Goal: Find specific page/section: Find specific page/section

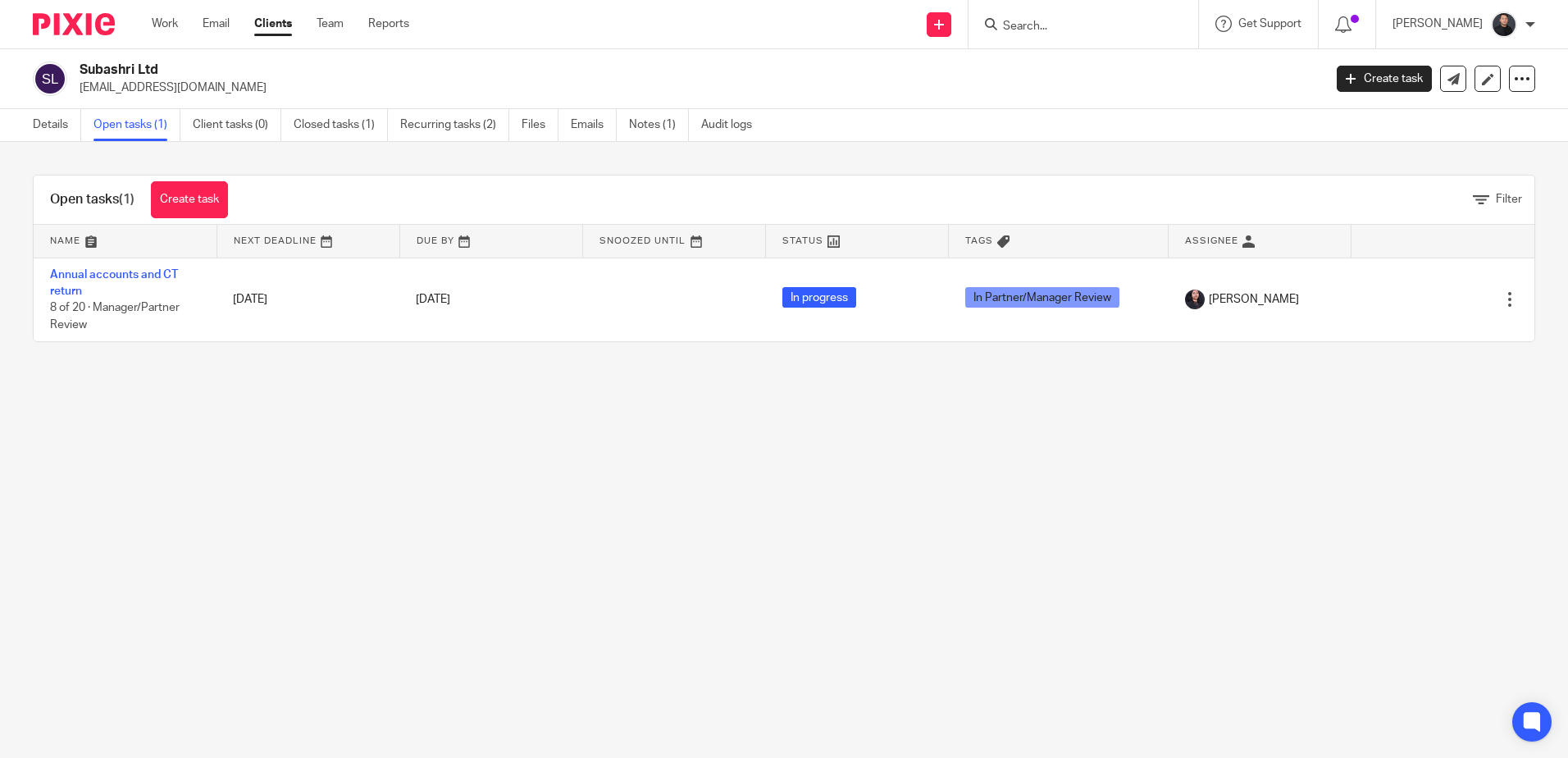
click at [1074, 20] on input "Search" at bounding box center [1075, 27] width 148 height 15
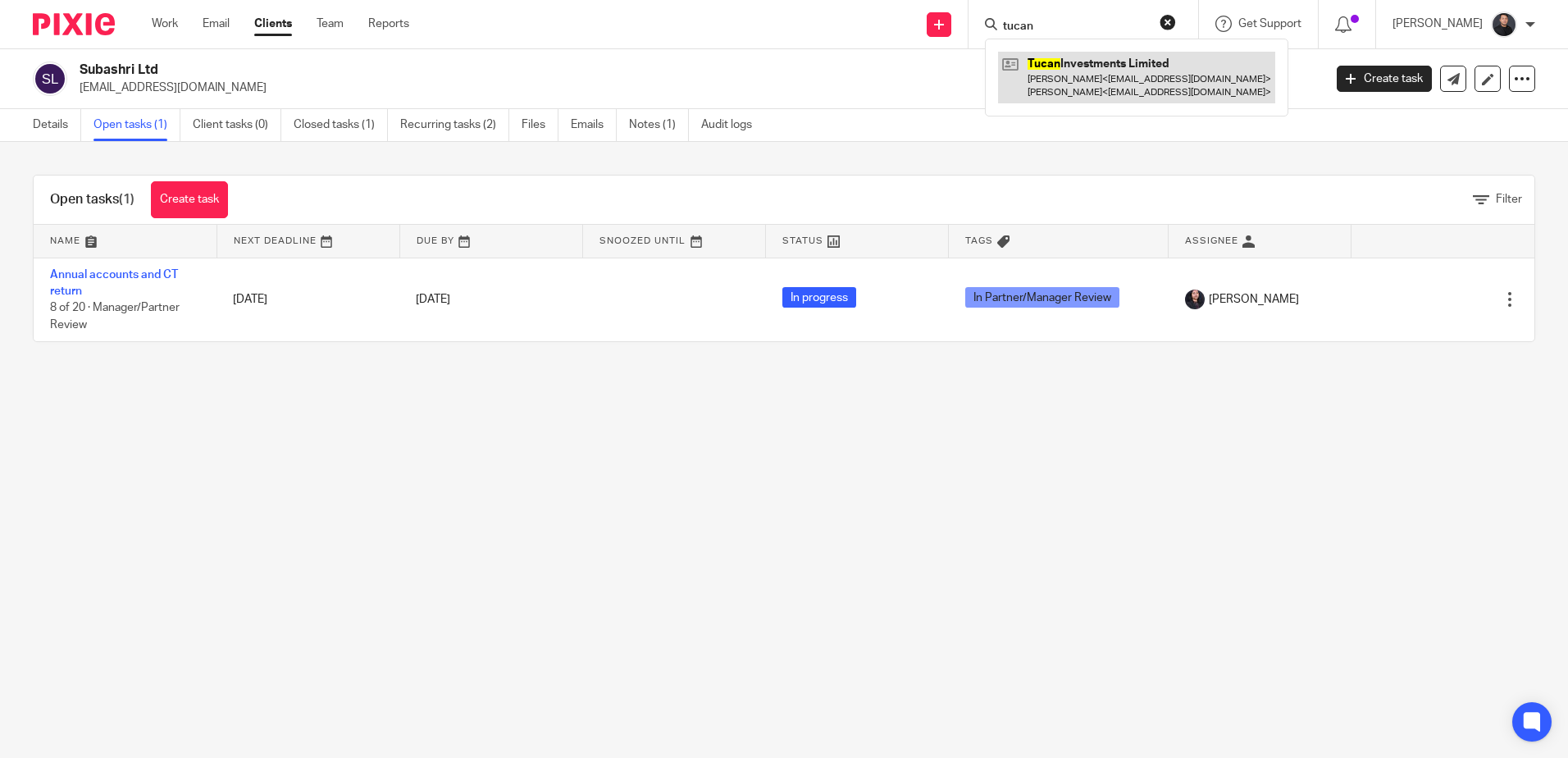
type input "tucan"
click at [1067, 81] on link at bounding box center [1137, 77] width 278 height 51
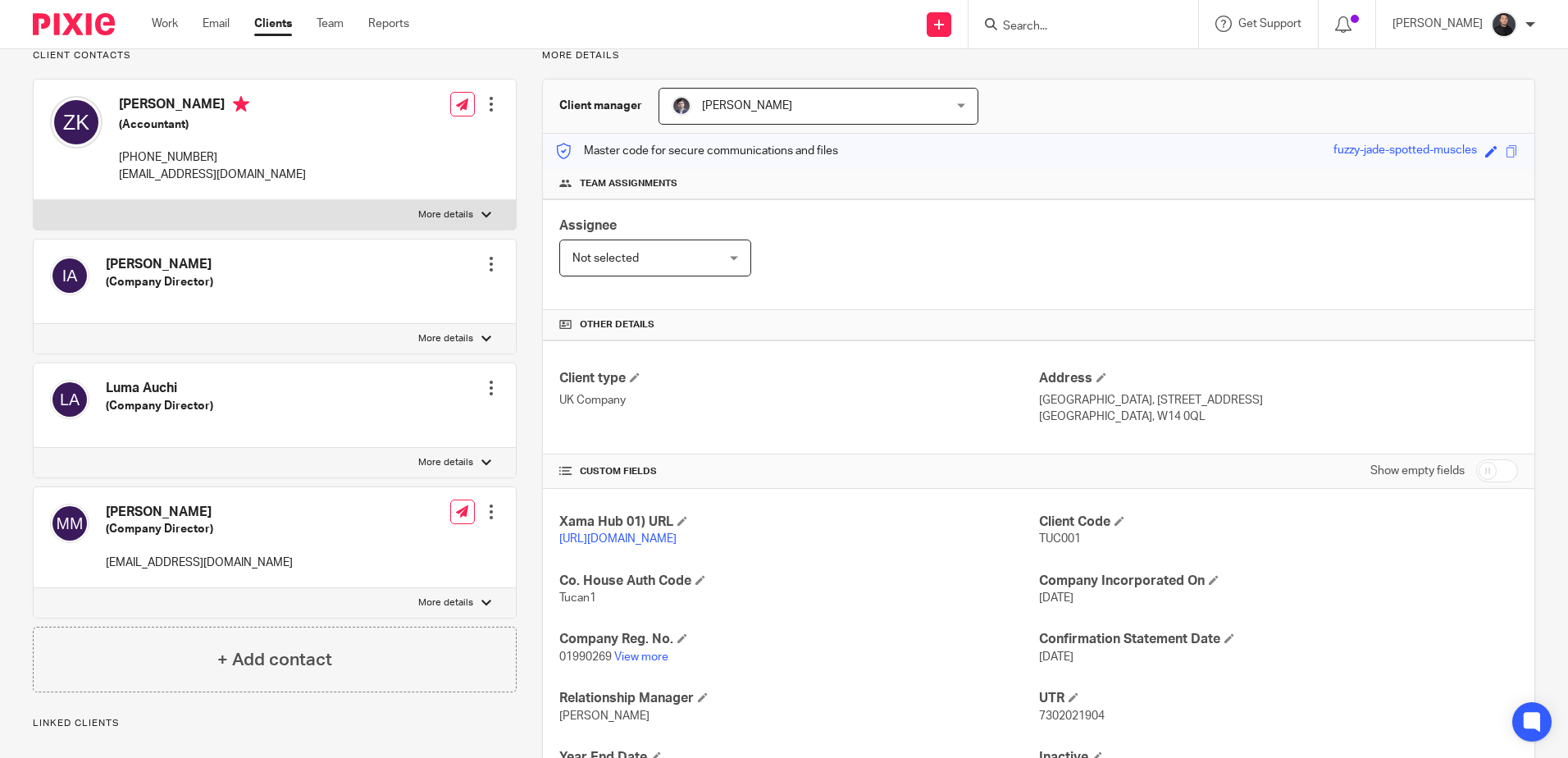
scroll to position [285, 0]
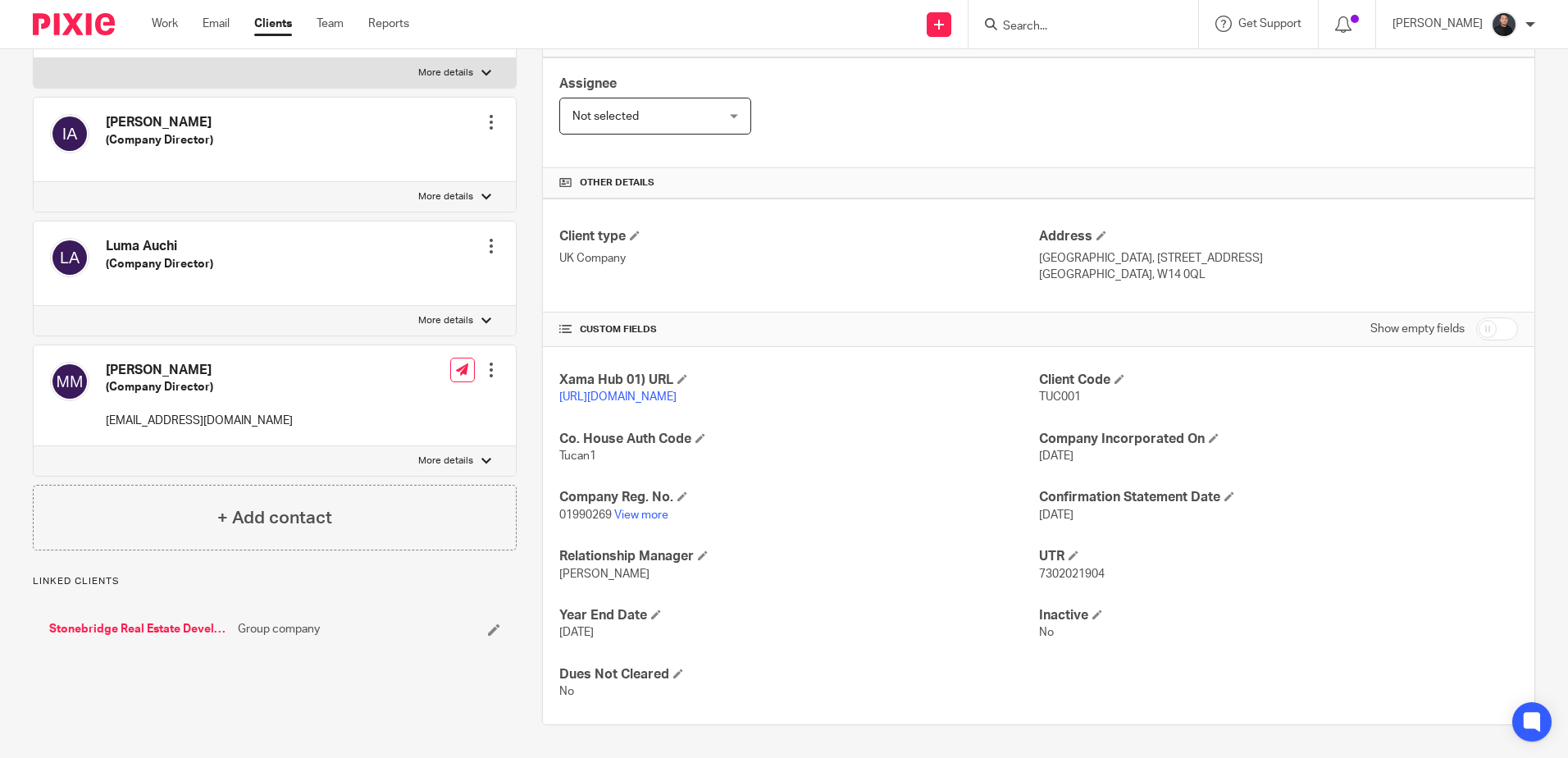
click at [575, 449] on p "Tucan1" at bounding box center [799, 456] width 479 height 17
click at [574, 457] on span "Tucan1" at bounding box center [578, 456] width 37 height 11
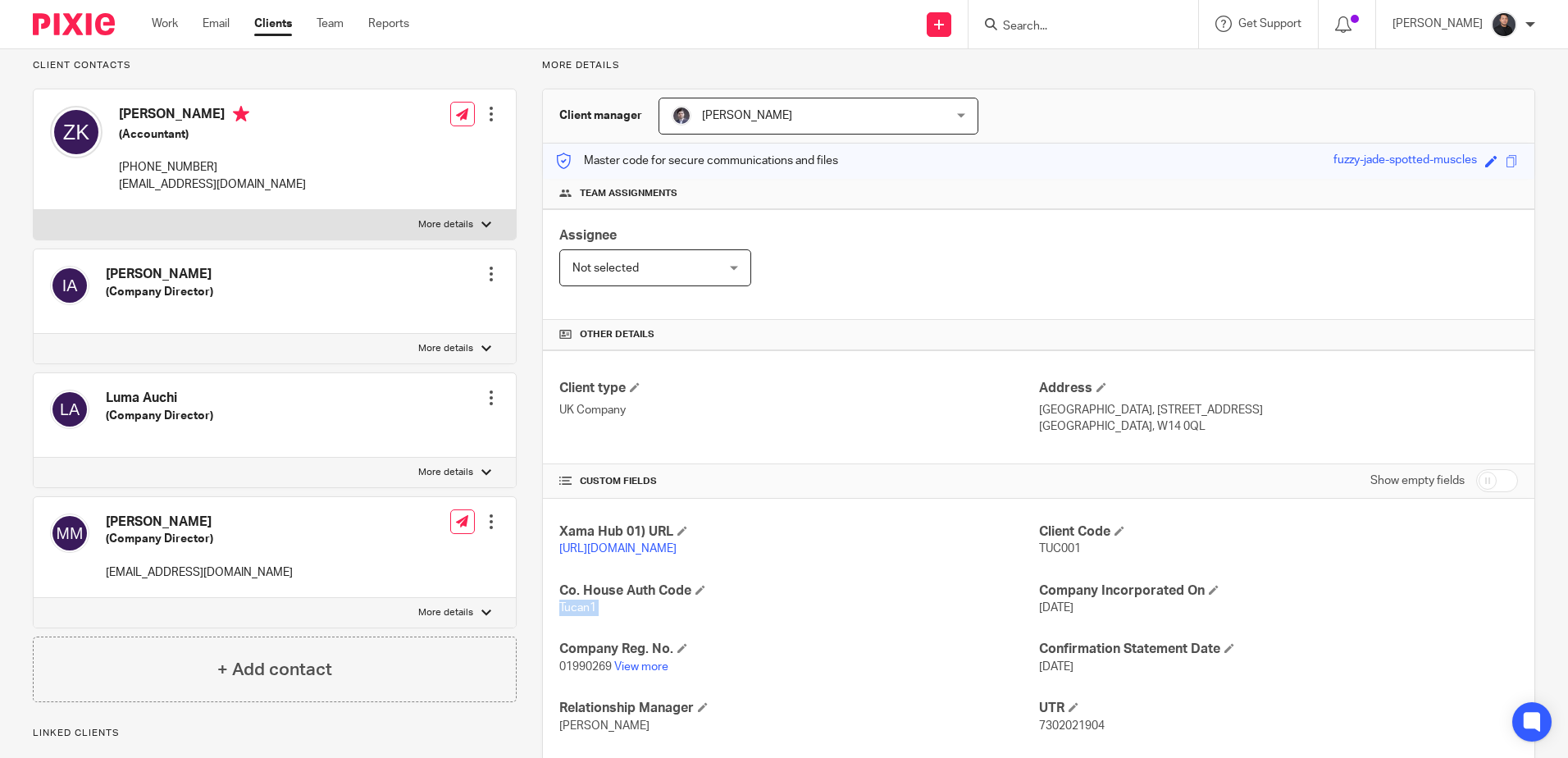
scroll to position [0, 0]
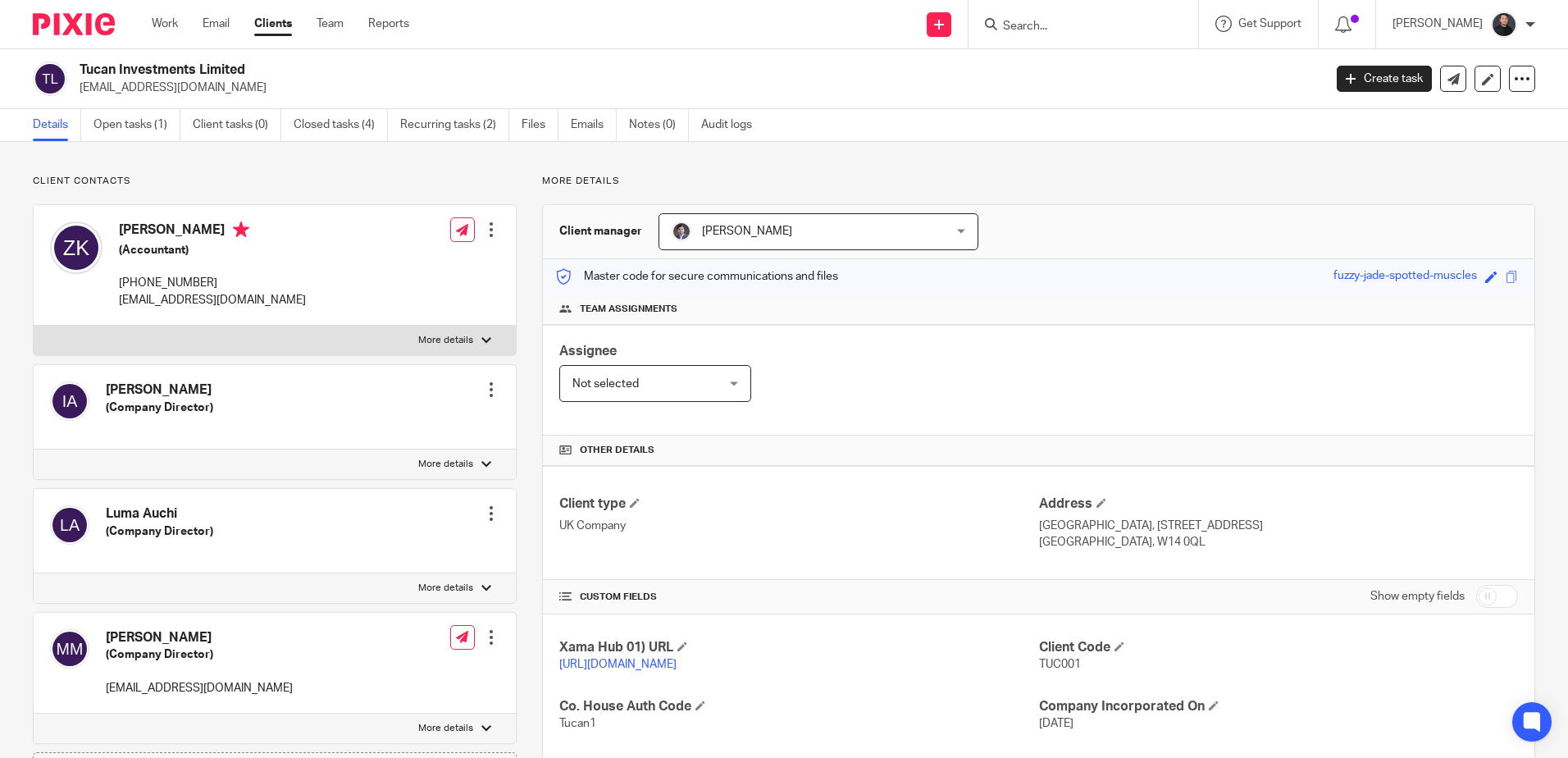
click at [1087, 30] on input "Search" at bounding box center [1075, 27] width 148 height 15
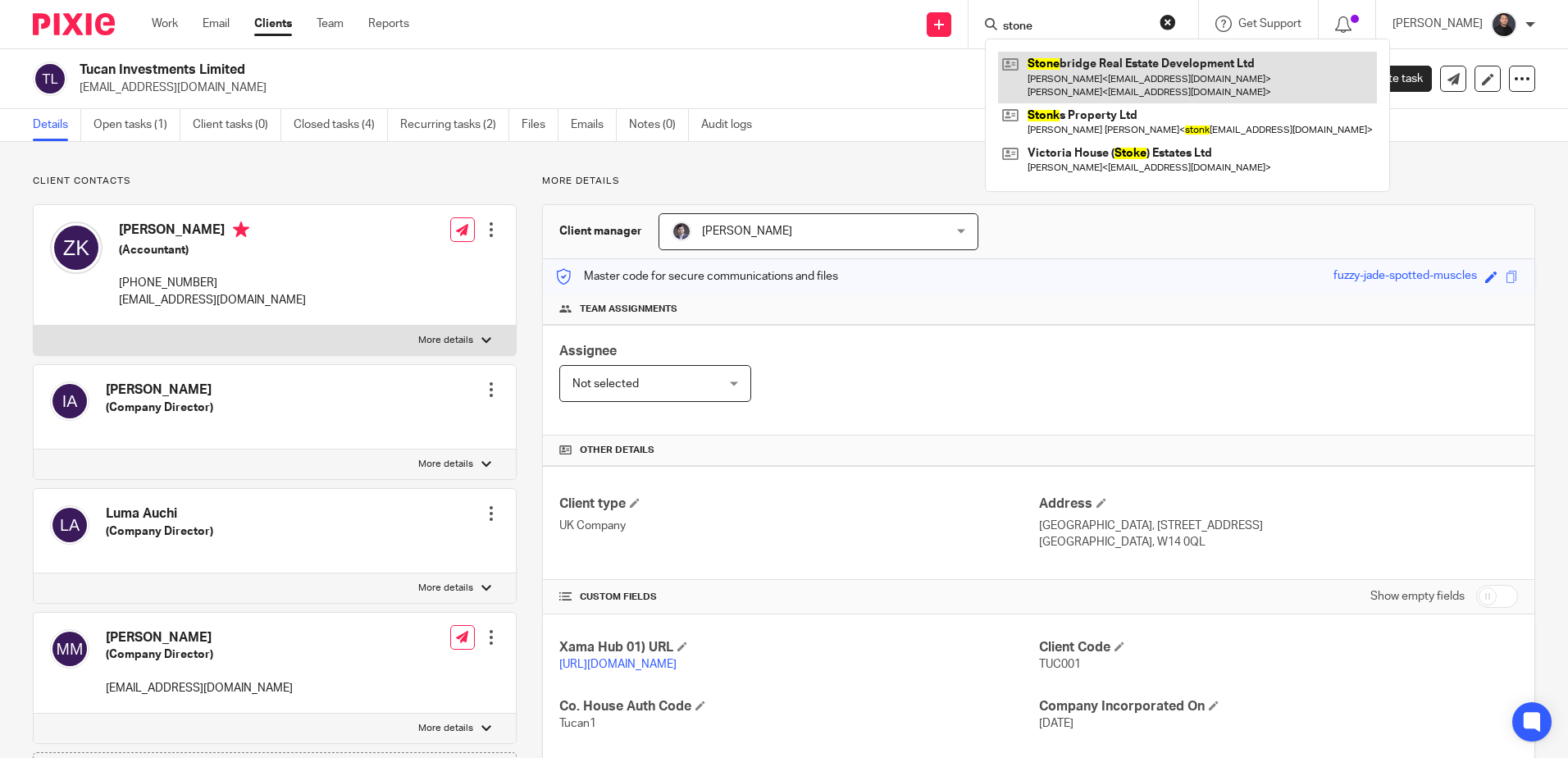
type input "stone"
click at [1092, 68] on link at bounding box center [1187, 77] width 379 height 51
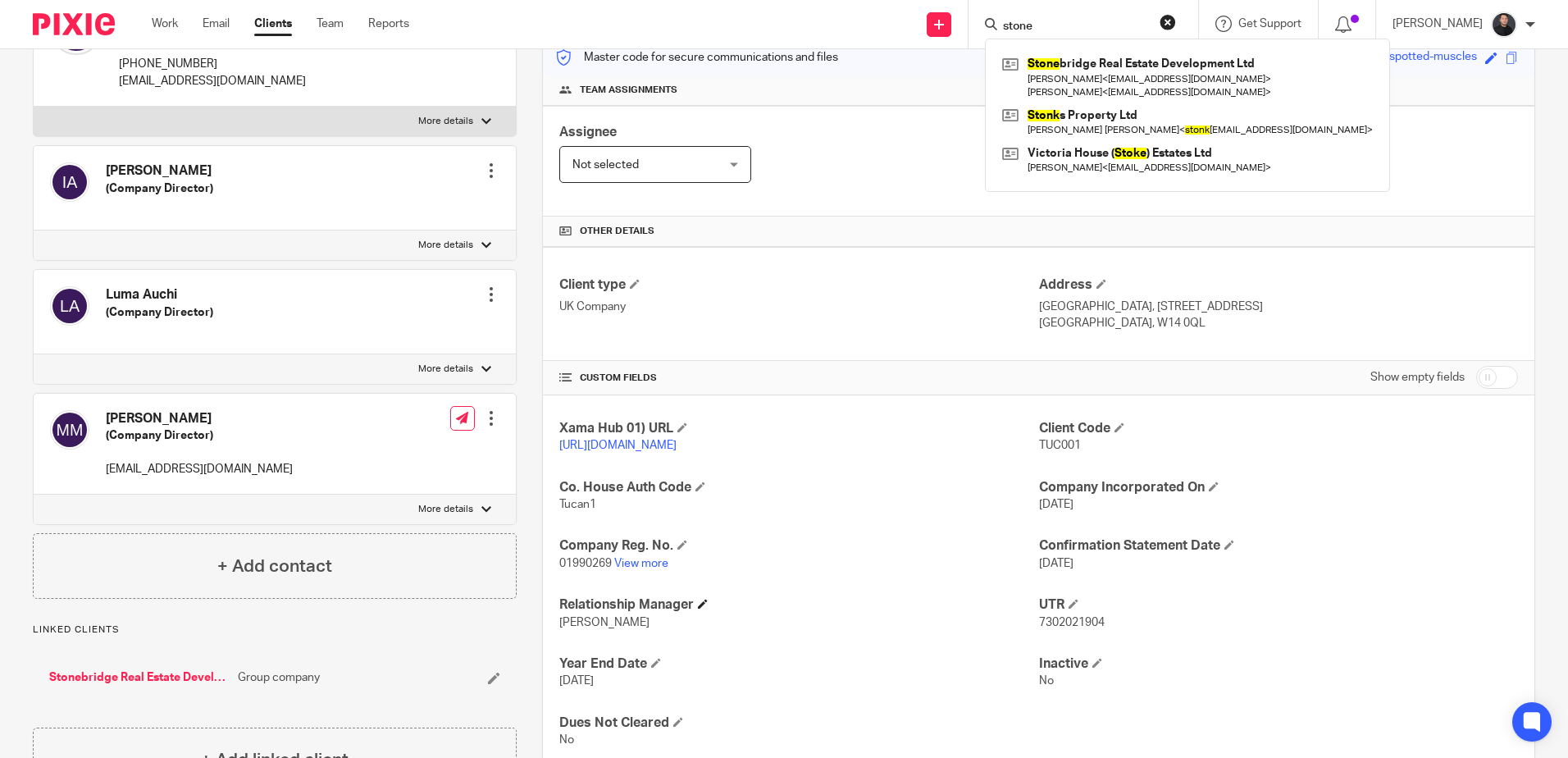
scroll to position [287, 0]
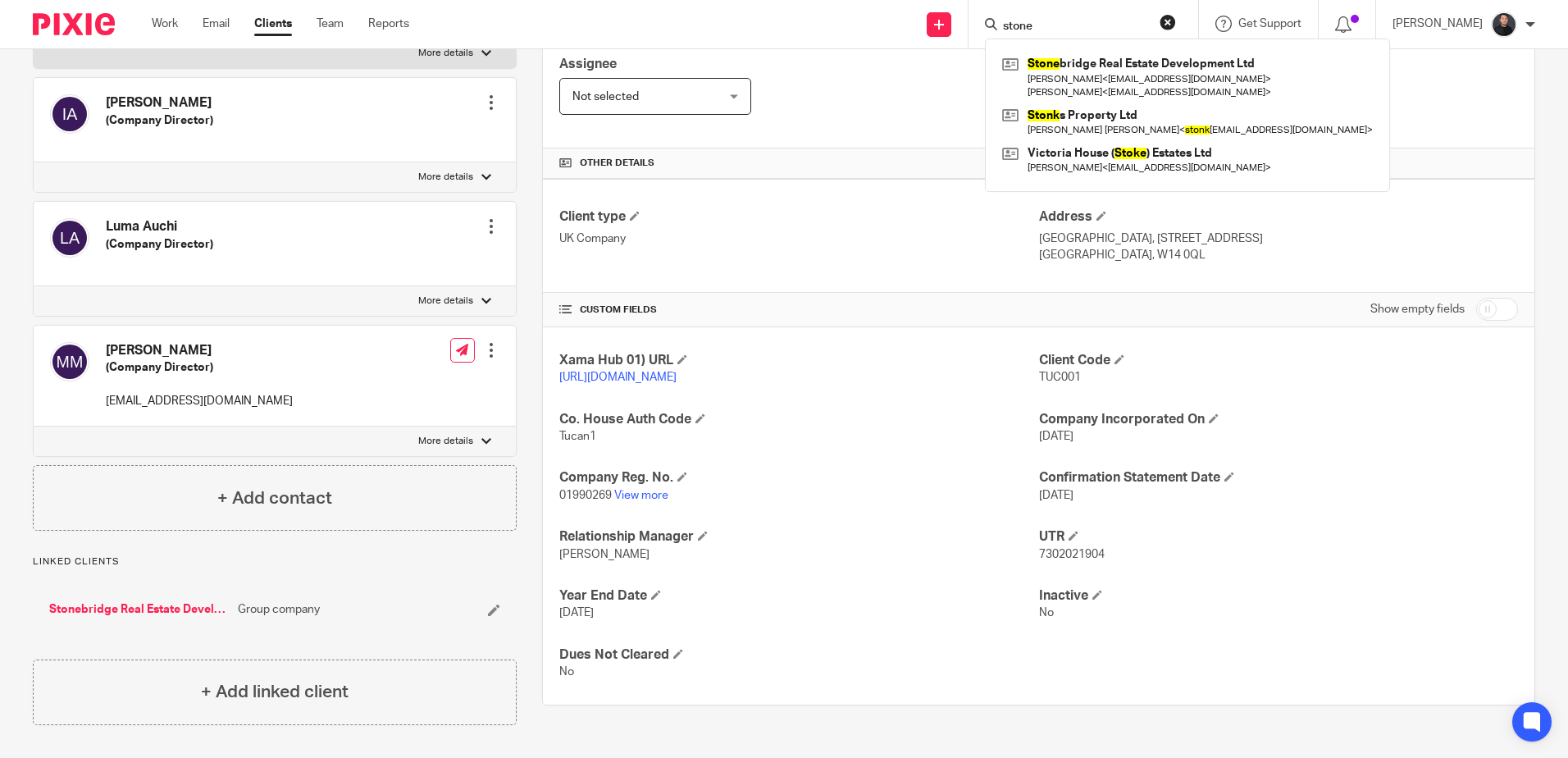
click at [586, 442] on span "Tucan1" at bounding box center [578, 436] width 37 height 11
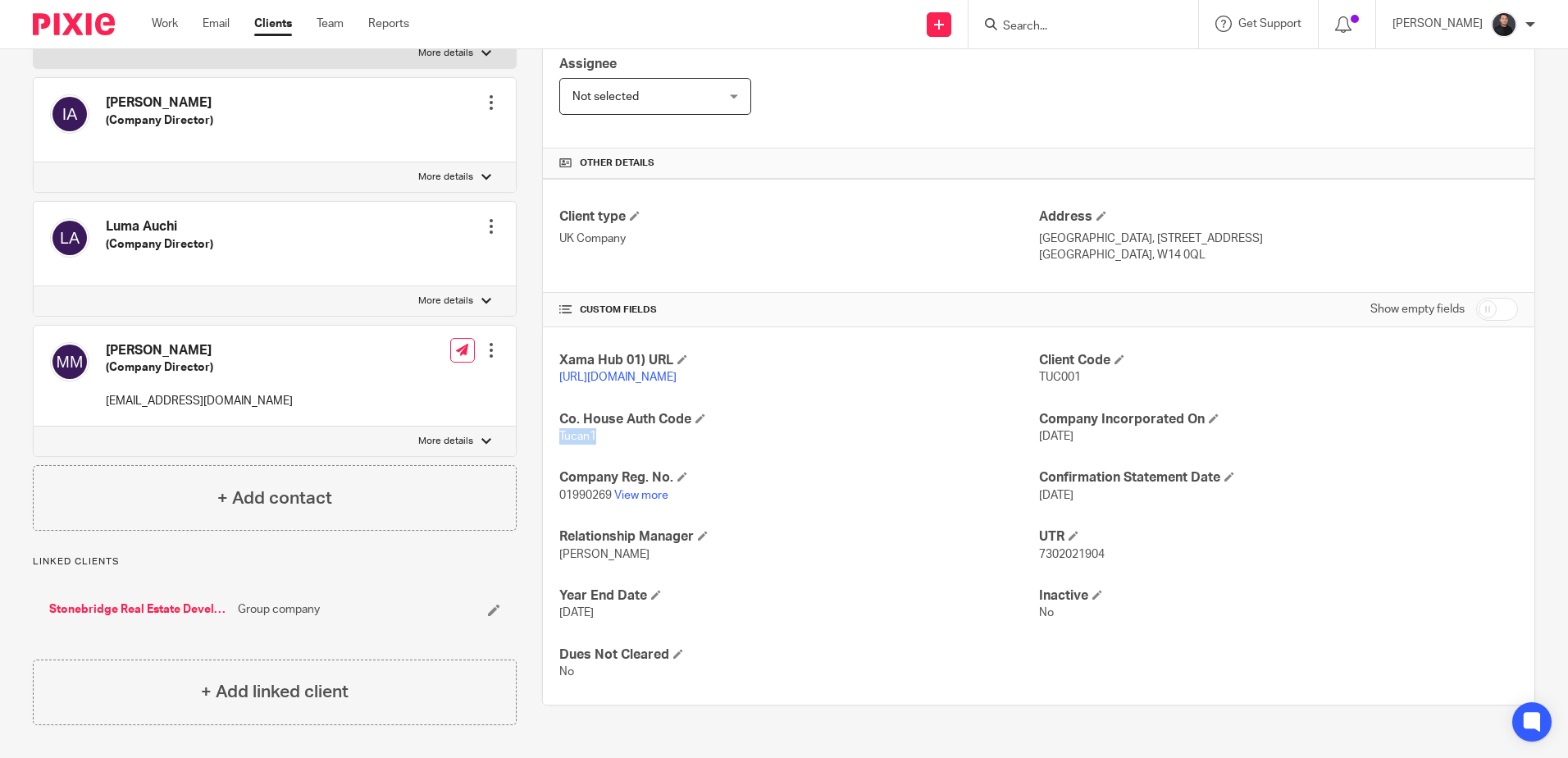
copy span "Tucan1"
click at [653, 501] on link "View more" at bounding box center [642, 495] width 54 height 11
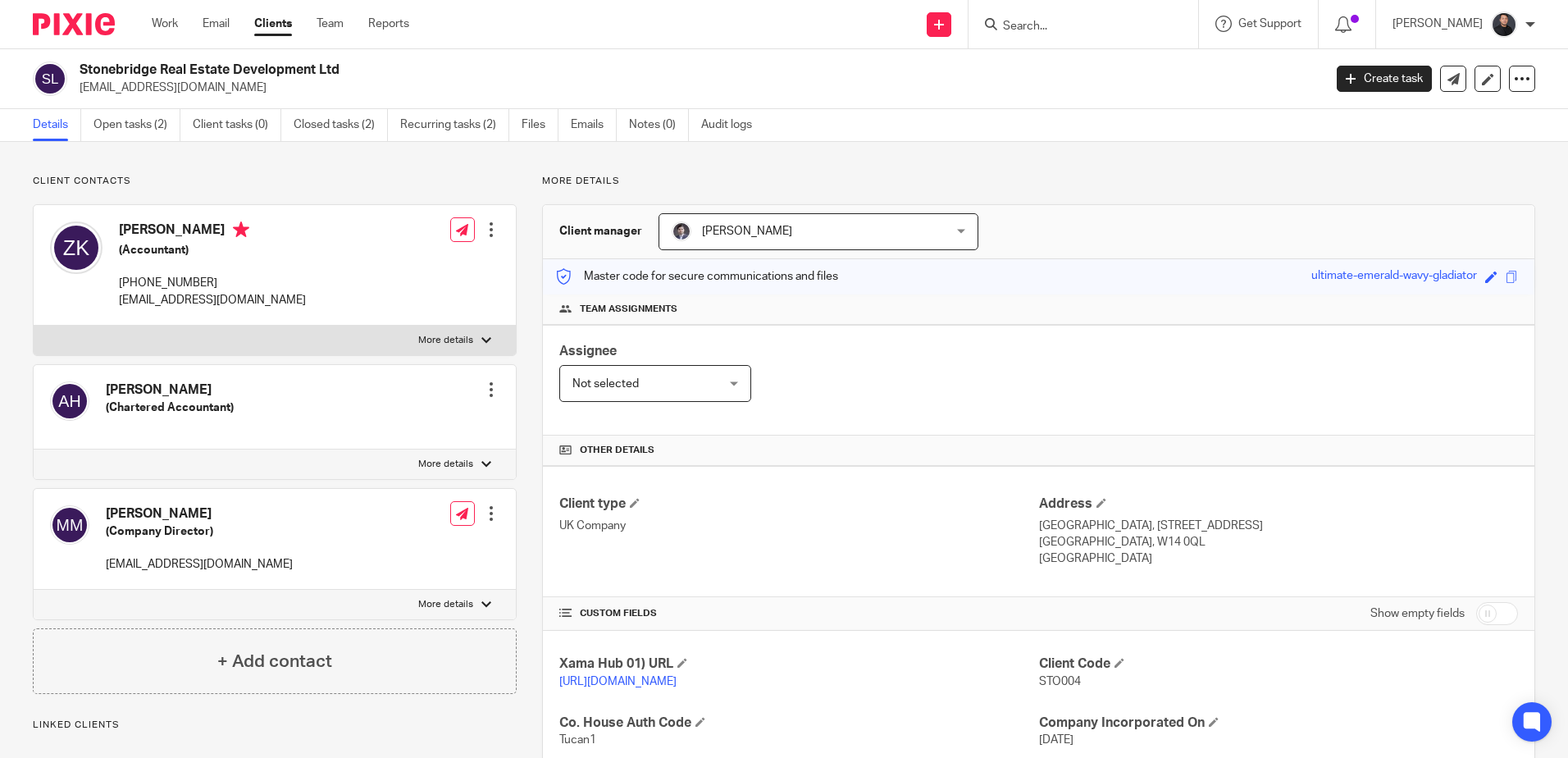
scroll to position [301, 0]
